Goal: Information Seeking & Learning: Learn about a topic

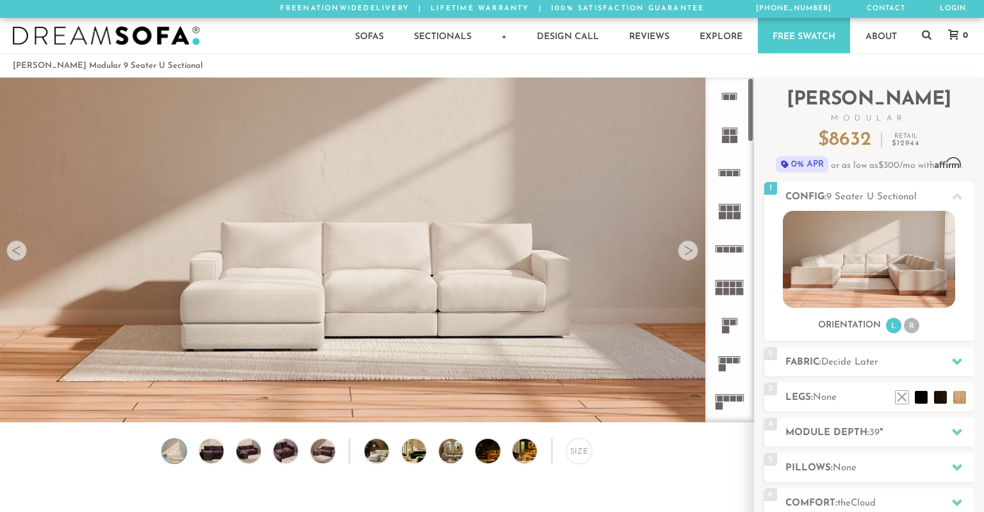
scroll to position [1, 0]
click at [696, 247] on div at bounding box center [688, 250] width 21 height 21
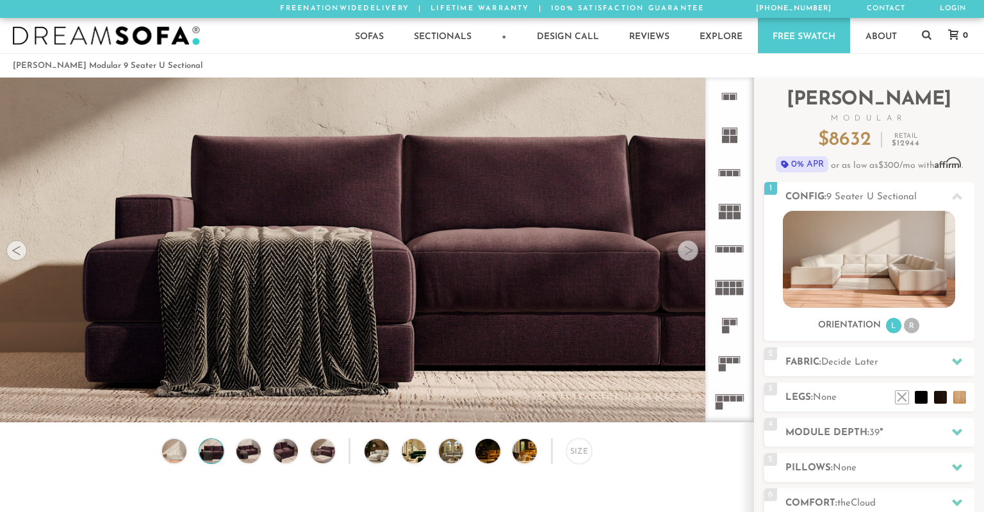
click at [696, 247] on div at bounding box center [688, 250] width 21 height 21
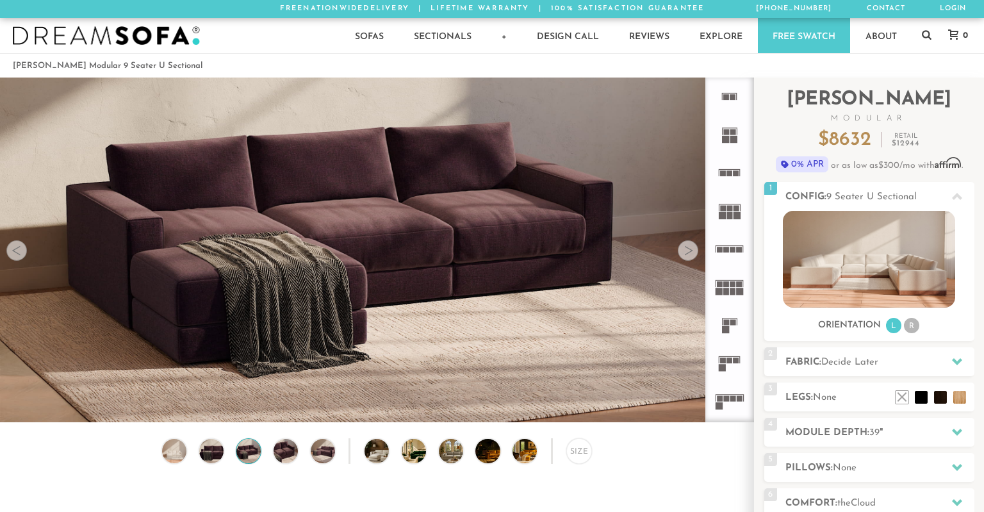
click at [696, 247] on div at bounding box center [688, 250] width 21 height 21
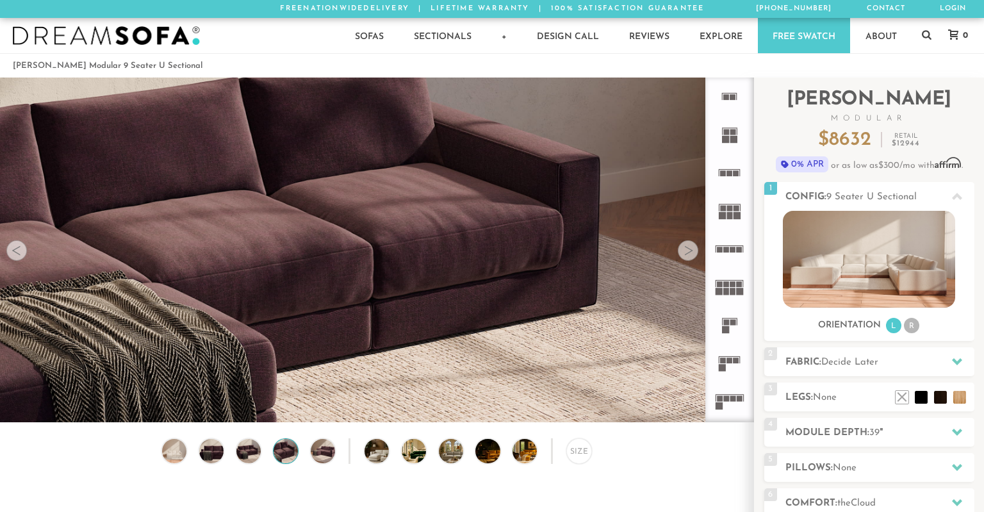
click at [696, 247] on div at bounding box center [688, 250] width 21 height 21
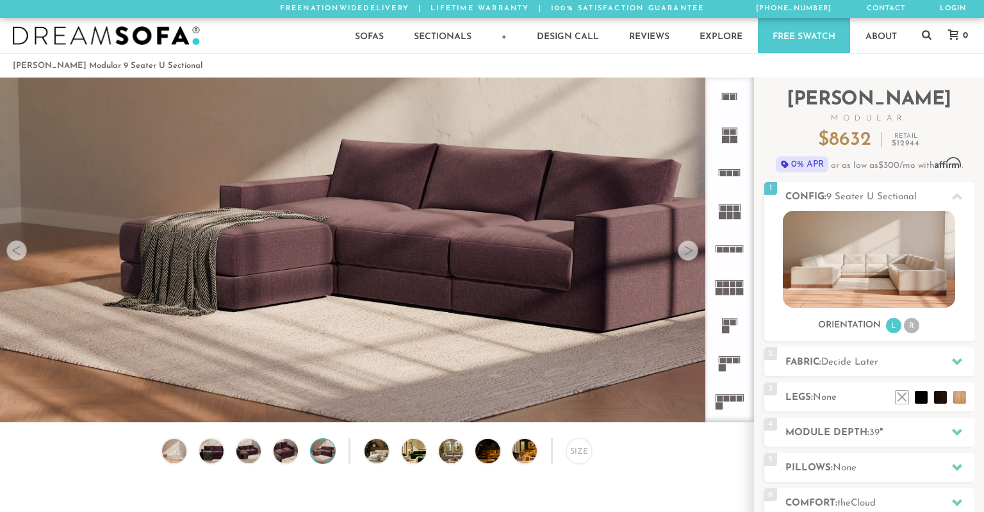
click at [696, 247] on div at bounding box center [688, 250] width 21 height 21
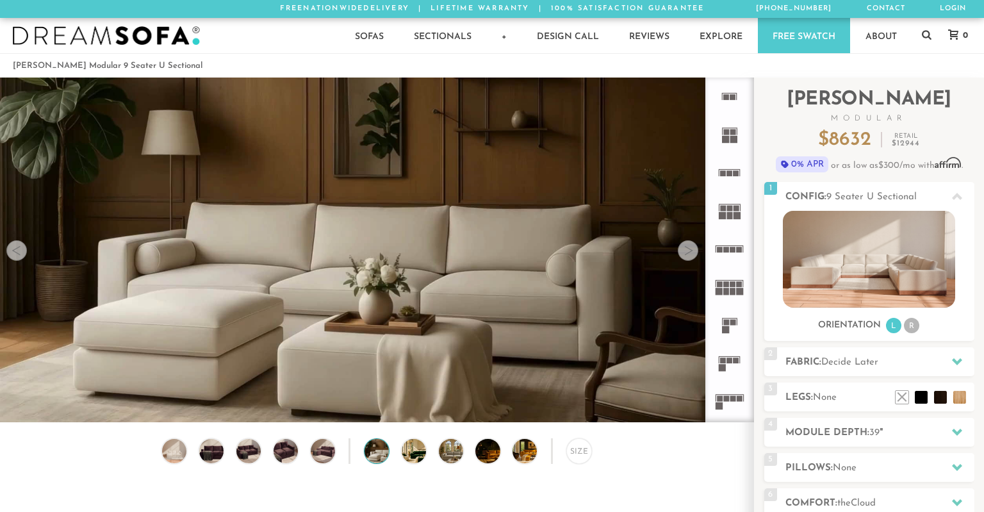
click at [696, 247] on div at bounding box center [688, 250] width 21 height 21
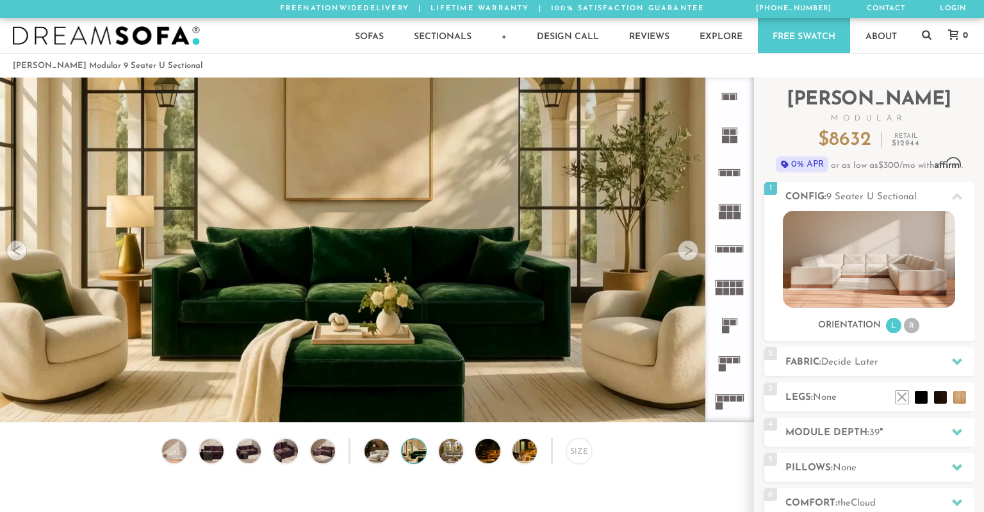
click at [696, 247] on div at bounding box center [688, 250] width 21 height 21
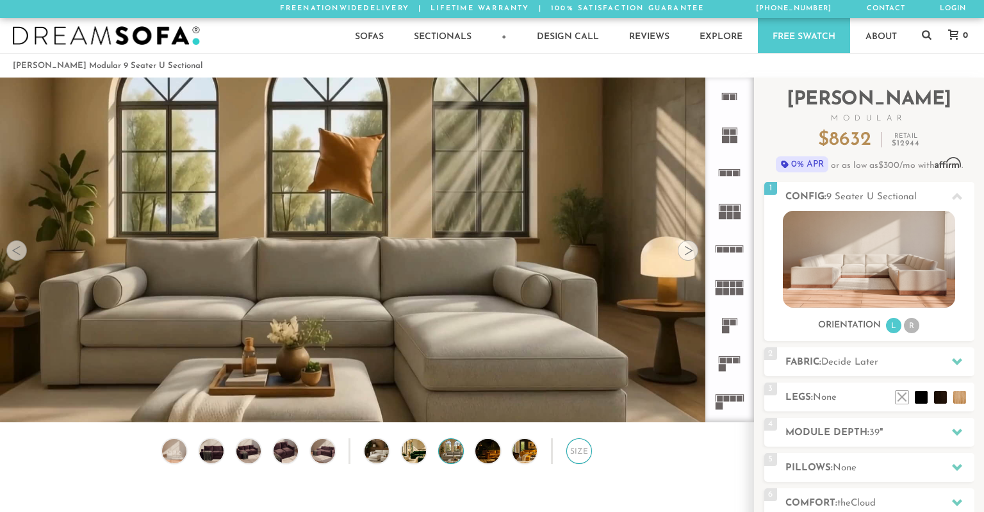
click at [583, 451] on div "Size" at bounding box center [579, 451] width 26 height 26
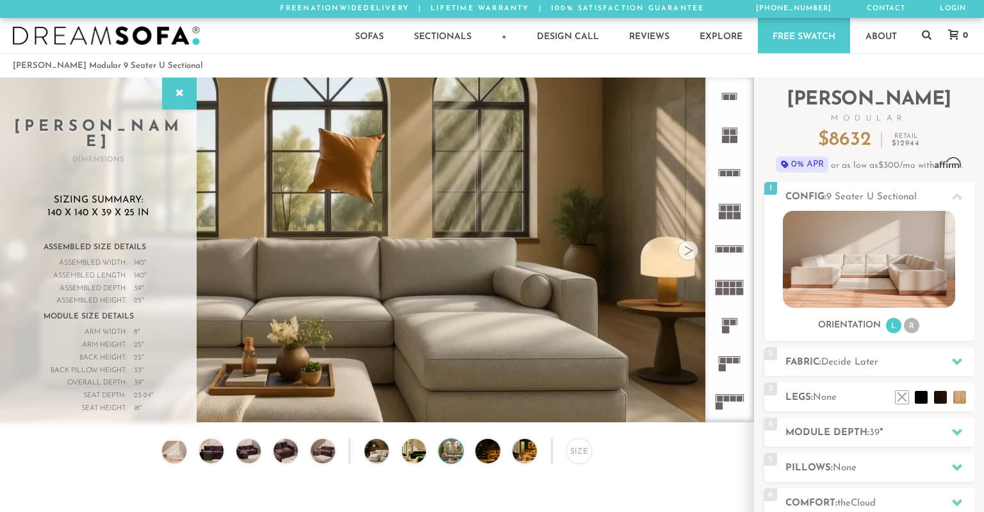
click at [689, 247] on div at bounding box center [688, 250] width 21 height 21
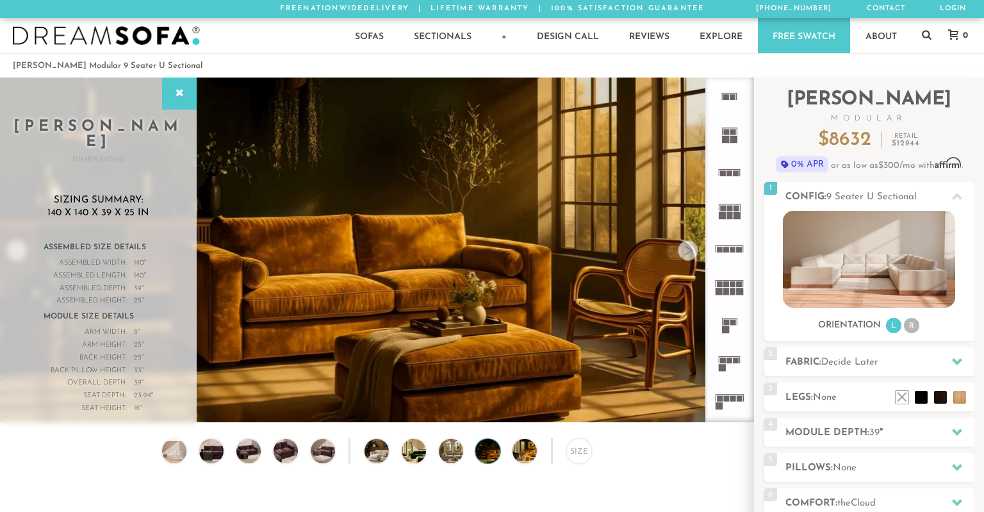
click at [689, 247] on div at bounding box center [688, 250] width 21 height 21
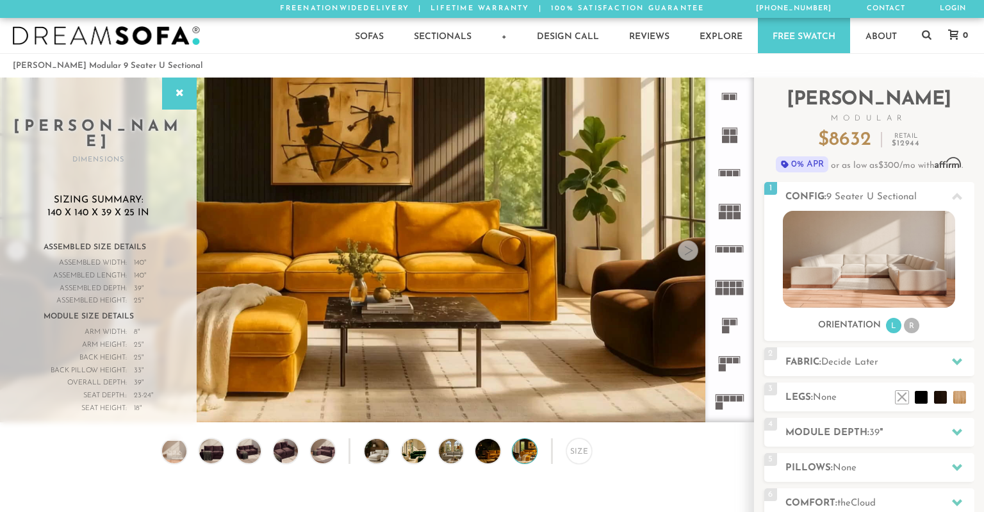
click at [689, 247] on div at bounding box center [688, 250] width 21 height 21
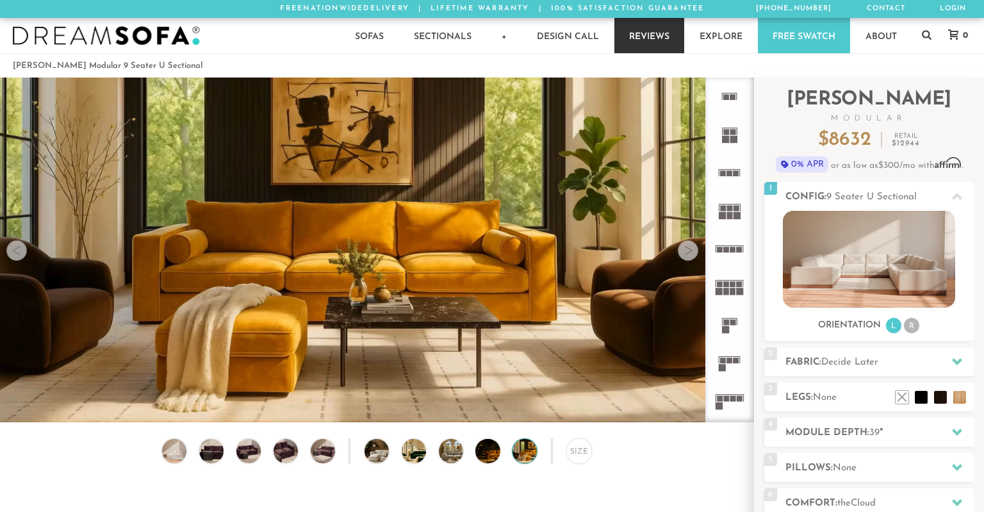
click at [652, 32] on link "Reviews" at bounding box center [649, 35] width 70 height 35
click at [883, 293] on img at bounding box center [869, 259] width 172 height 97
click at [882, 285] on img at bounding box center [869, 259] width 172 height 97
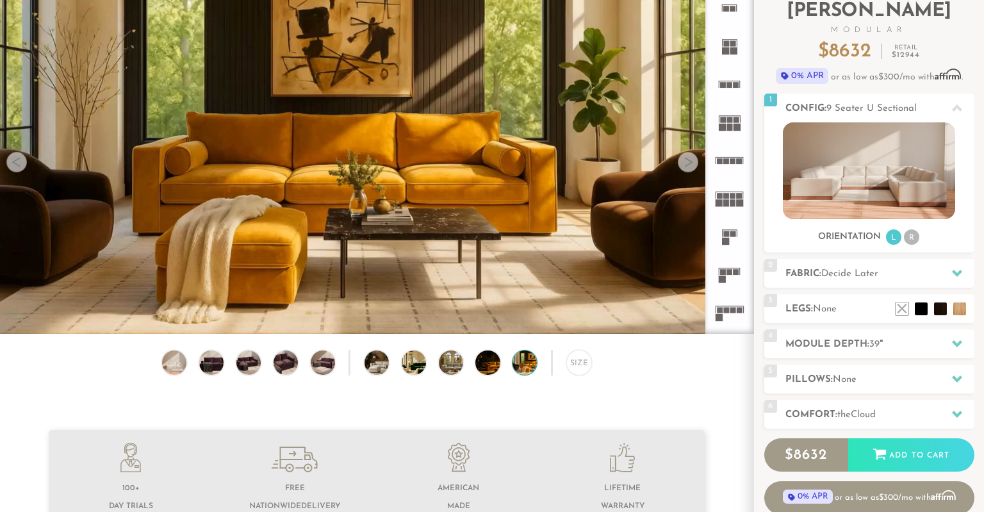
scroll to position [74, 0]
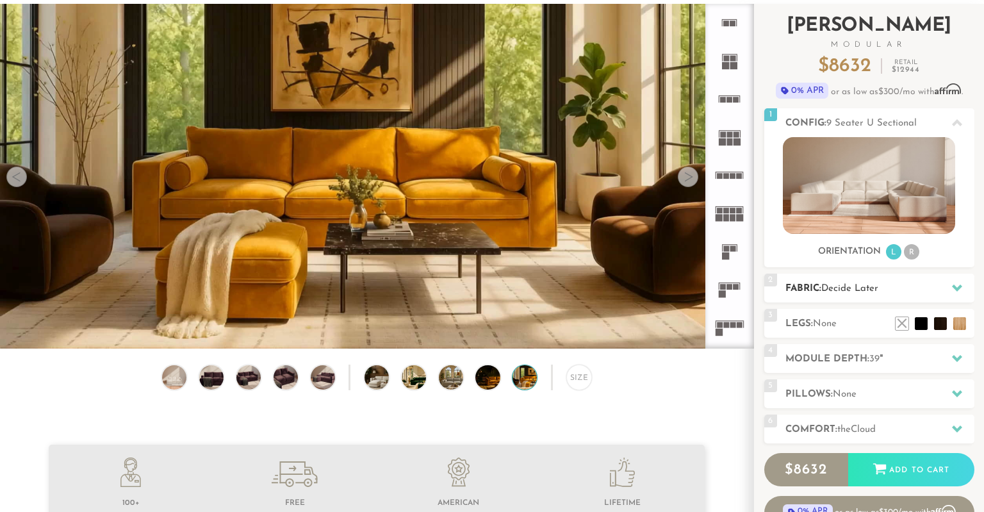
click at [844, 277] on div "2 Fabric: Decide Later" at bounding box center [869, 288] width 210 height 29
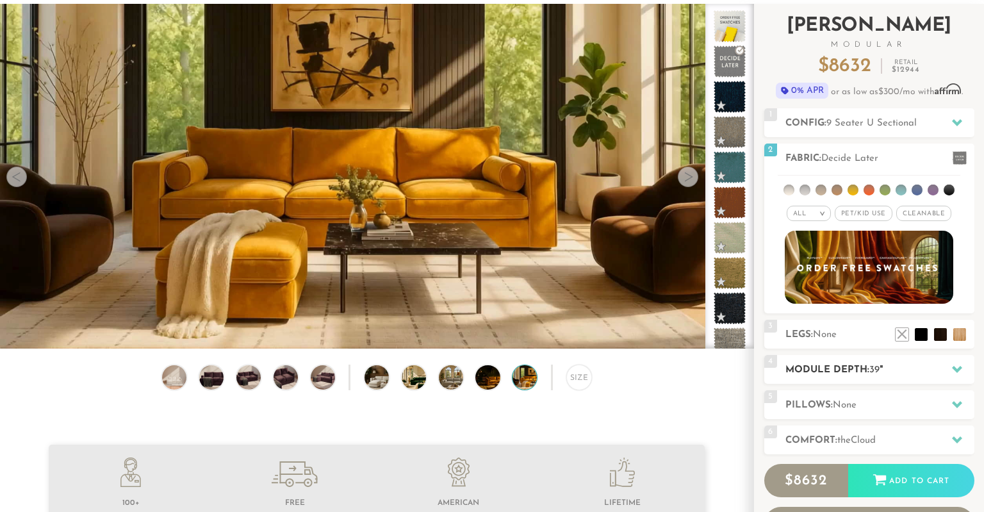
click at [837, 362] on div "4 Module Depth: 39 "" at bounding box center [869, 369] width 210 height 29
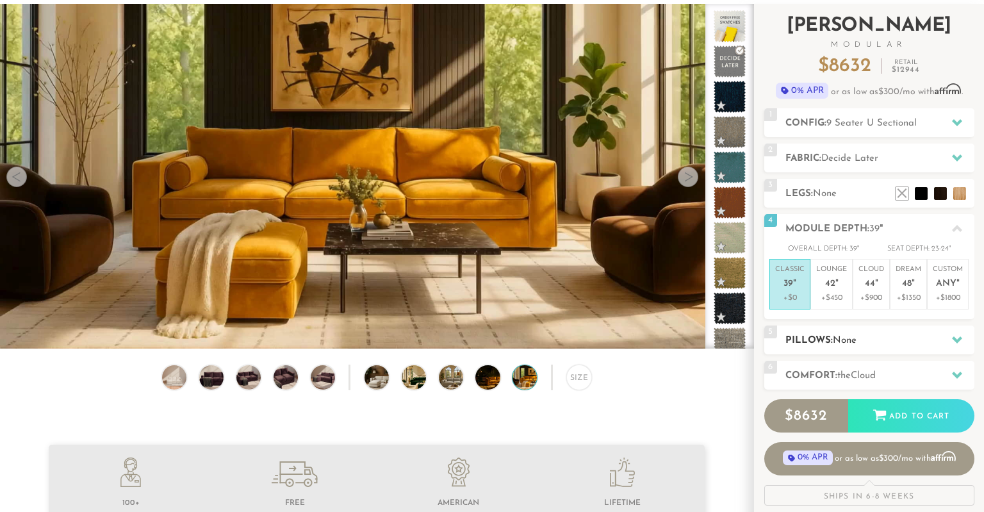
click at [860, 338] on h2 "Pillows: None" at bounding box center [879, 340] width 189 height 15
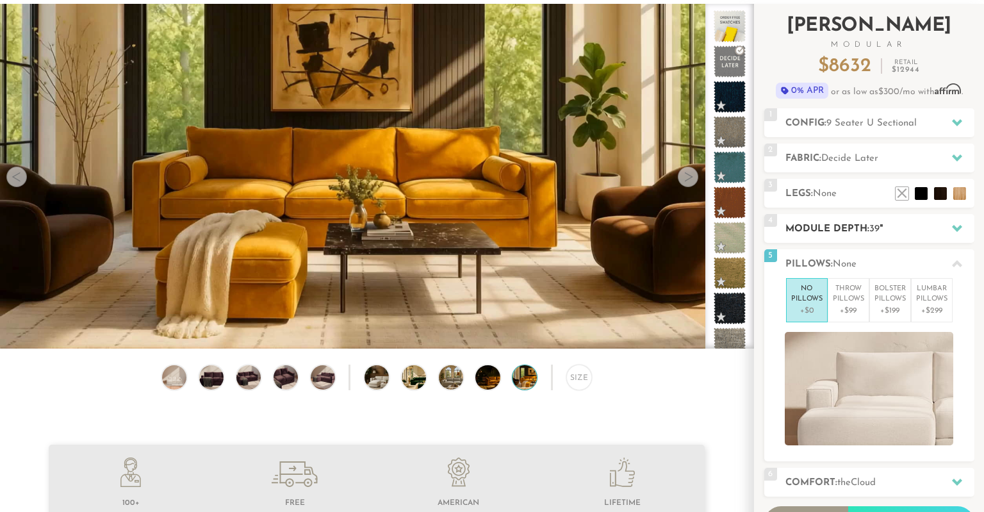
click at [846, 231] on h2 "Module Depth: 39 "" at bounding box center [879, 229] width 189 height 15
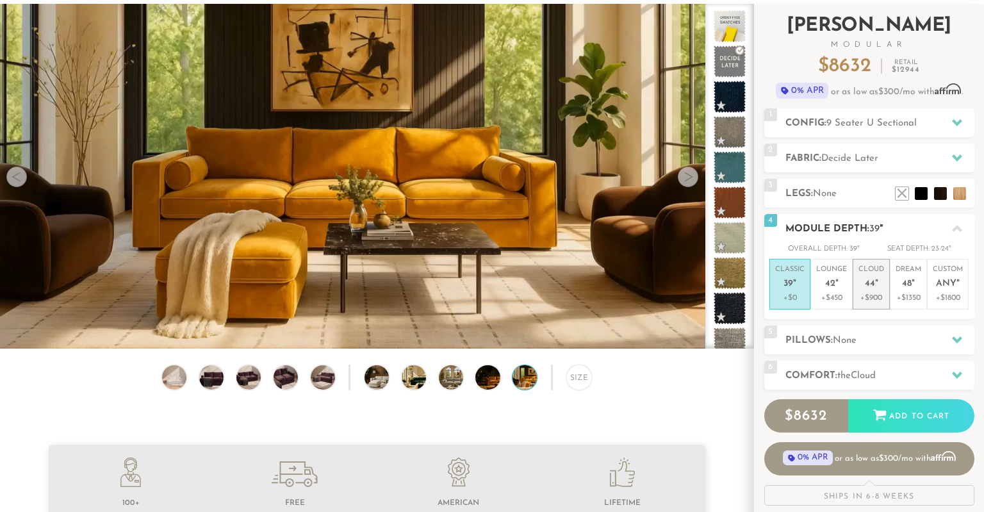
click at [874, 287] on span "44" at bounding box center [870, 284] width 10 height 11
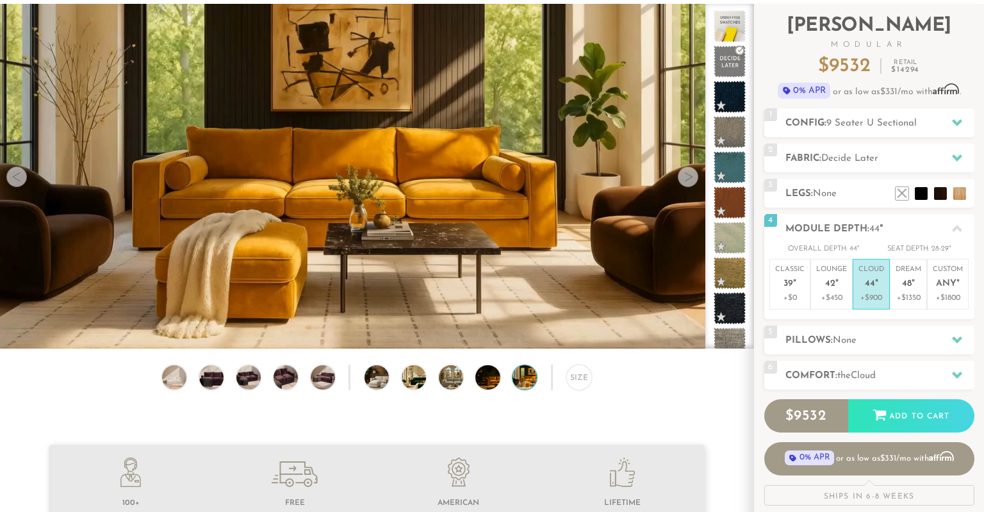
scroll to position [0, 0]
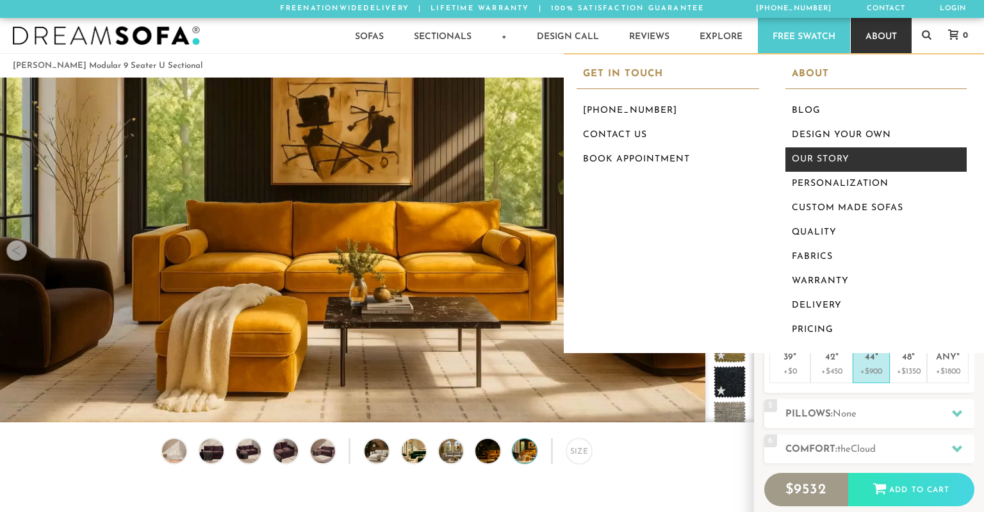
click at [832, 156] on link "Our Story" at bounding box center [876, 159] width 182 height 24
